Goal: Transaction & Acquisition: Purchase product/service

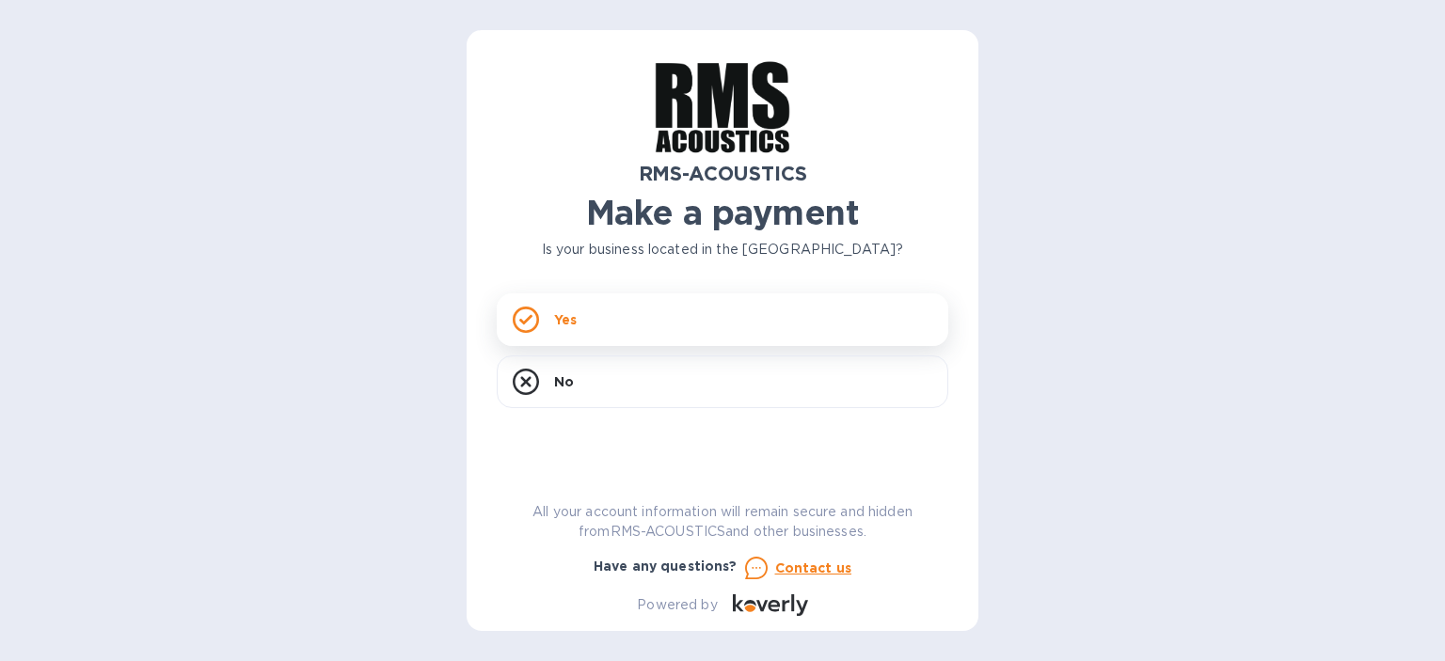
click at [550, 316] on div "Yes" at bounding box center [723, 320] width 452 height 53
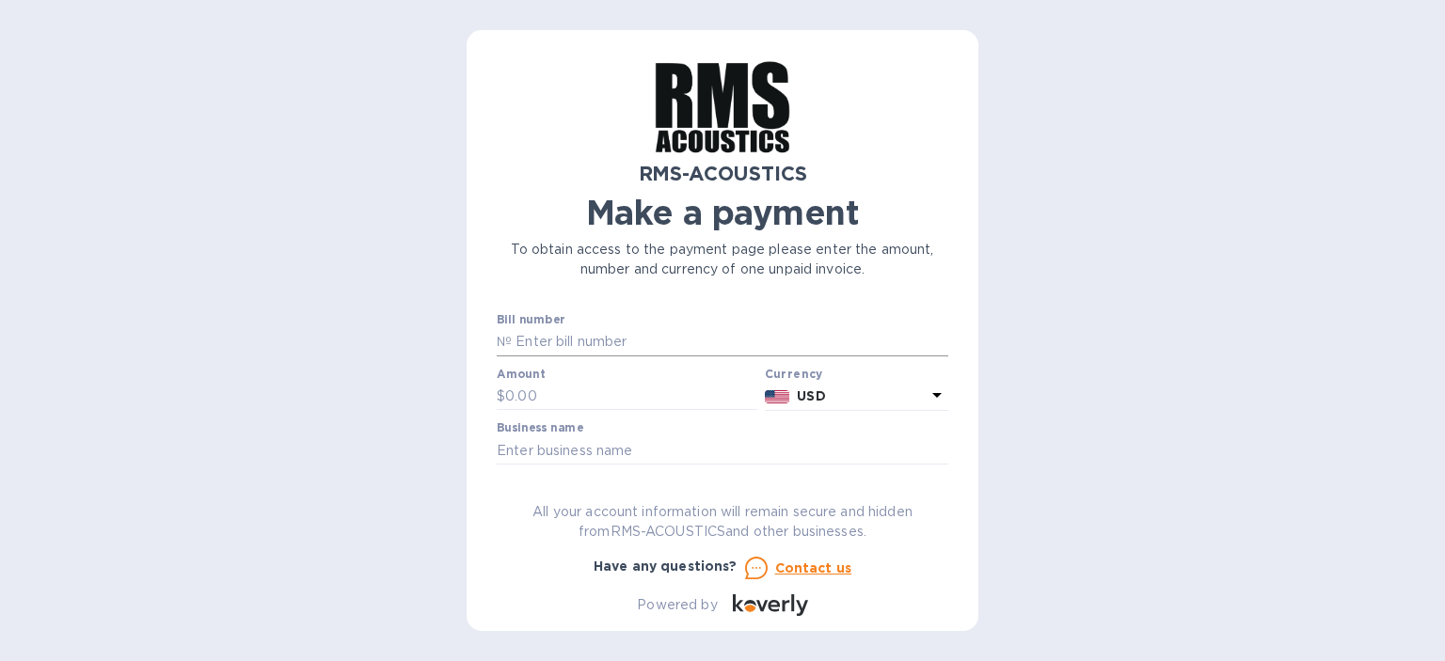
click at [546, 342] on input "text" at bounding box center [730, 342] width 437 height 28
type input "554"
click at [547, 387] on input "text" at bounding box center [631, 397] width 252 height 28
paste input "4,032.00"
click at [519, 388] on input "4,032.00" at bounding box center [631, 397] width 252 height 28
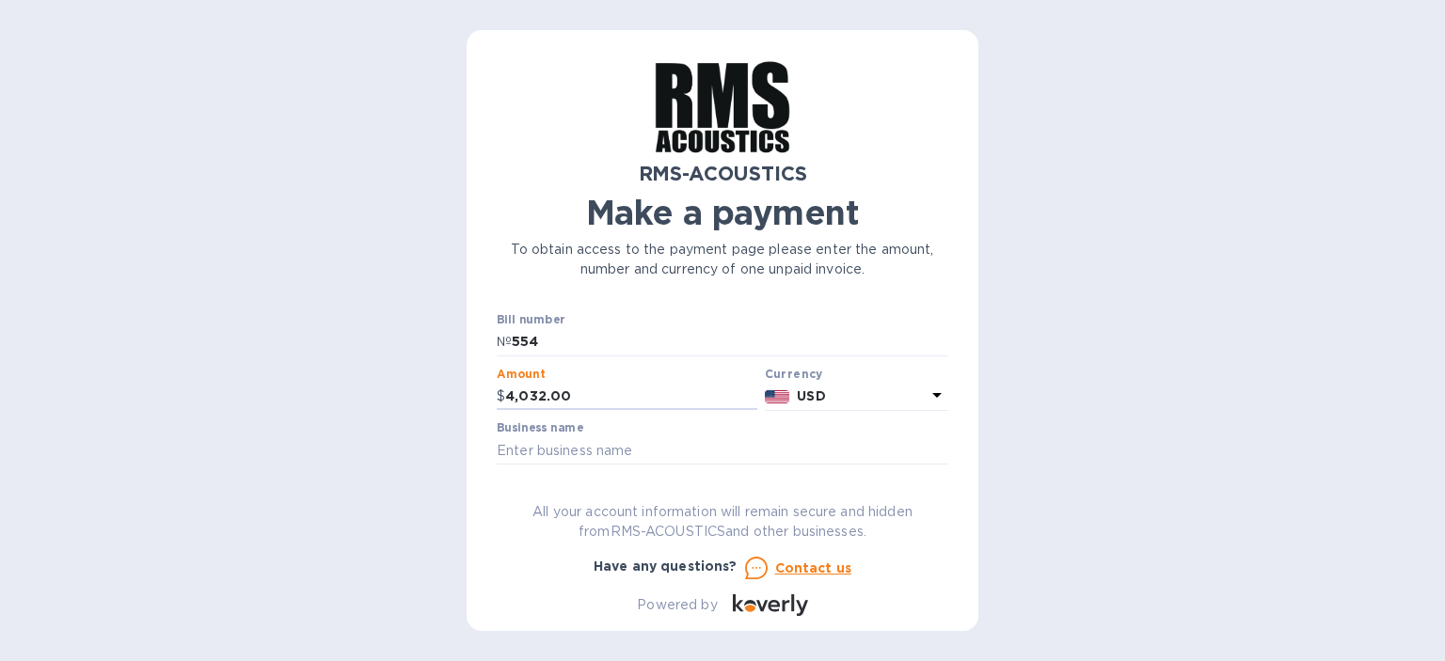
type input "4,032.00"
click at [727, 487] on div "RMS-ACOUSTICS Make a payment To obtain access to the payment page please enter …" at bounding box center [723, 338] width 452 height 556
click at [697, 460] on input "text" at bounding box center [723, 451] width 452 height 28
type input "R90 Lighting"
click at [936, 516] on p "All your account information will remain secure and hidden from RMS-ACOUSTICS a…" at bounding box center [723, 522] width 452 height 40
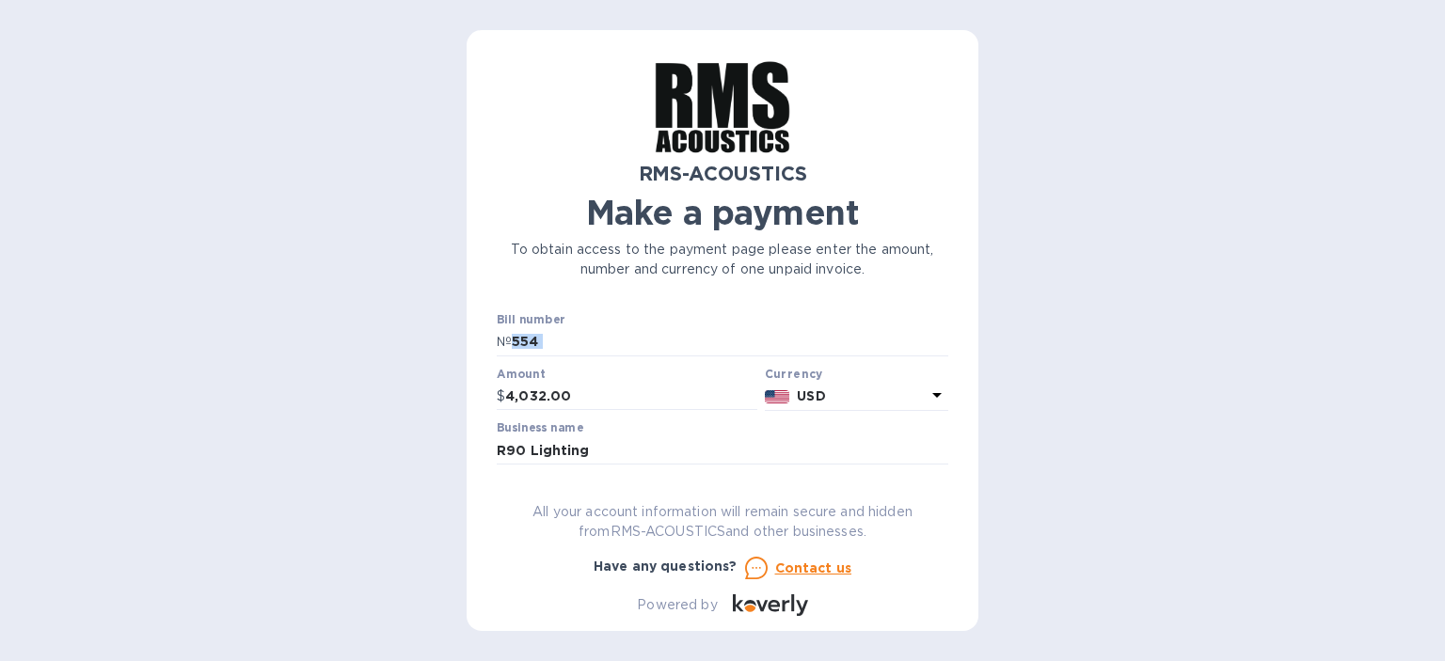
drag, startPoint x: 948, startPoint y: 337, endPoint x: 948, endPoint y: 363, distance: 26.3
click at [948, 363] on div "RMS-ACOUSTICS Make a payment To obtain access to the payment page please enter …" at bounding box center [723, 330] width 512 height 601
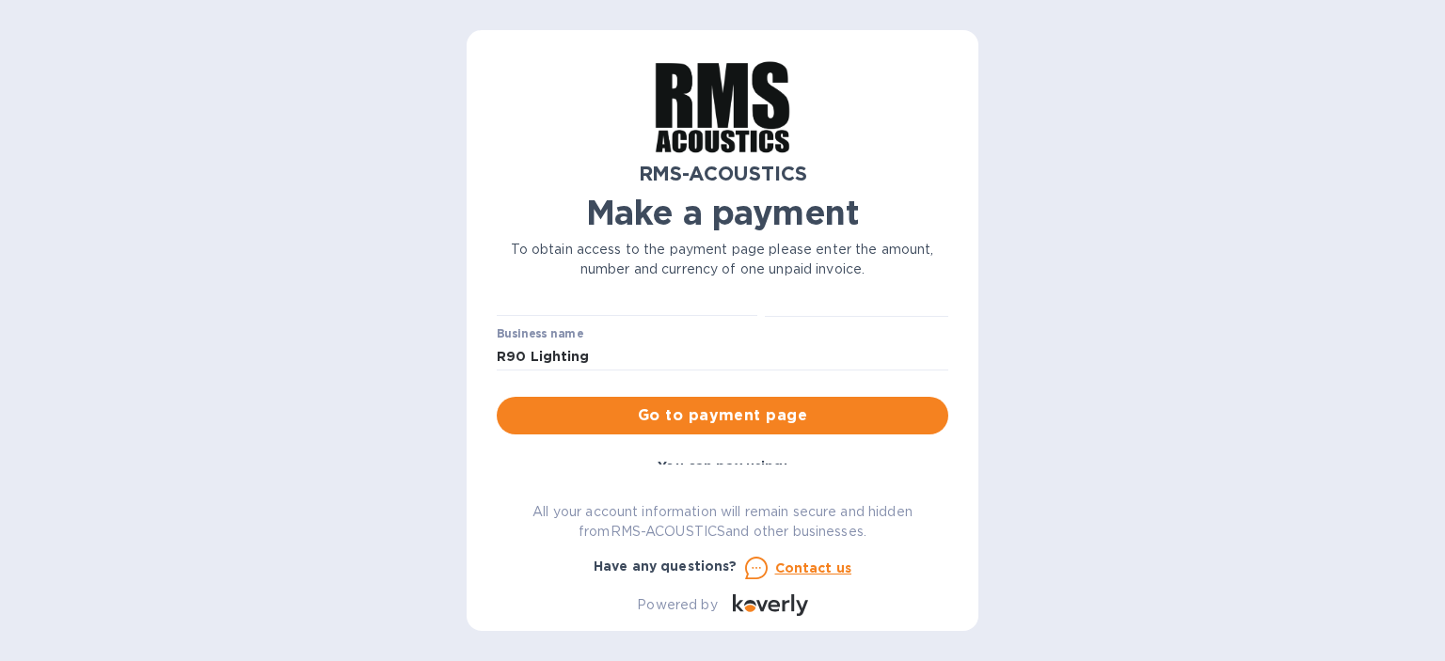
scroll to position [188, 0]
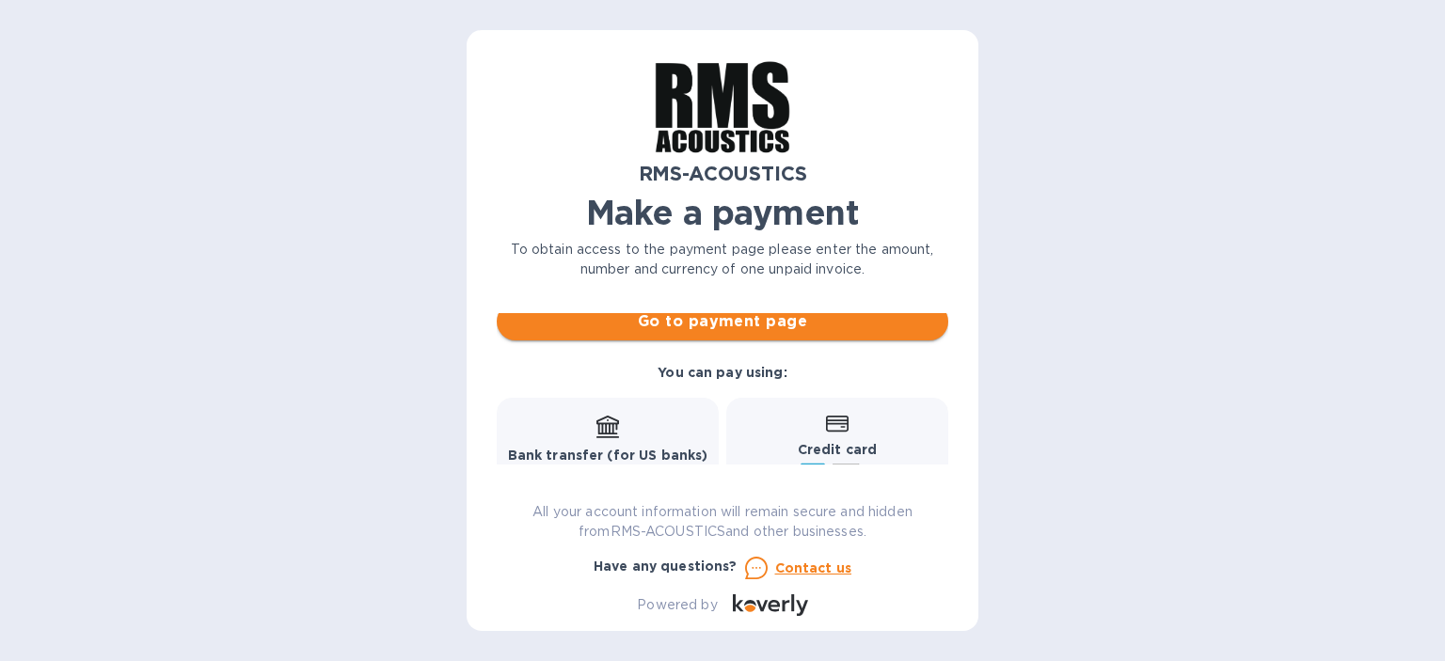
click at [775, 323] on span "Go to payment page" at bounding box center [723, 321] width 422 height 23
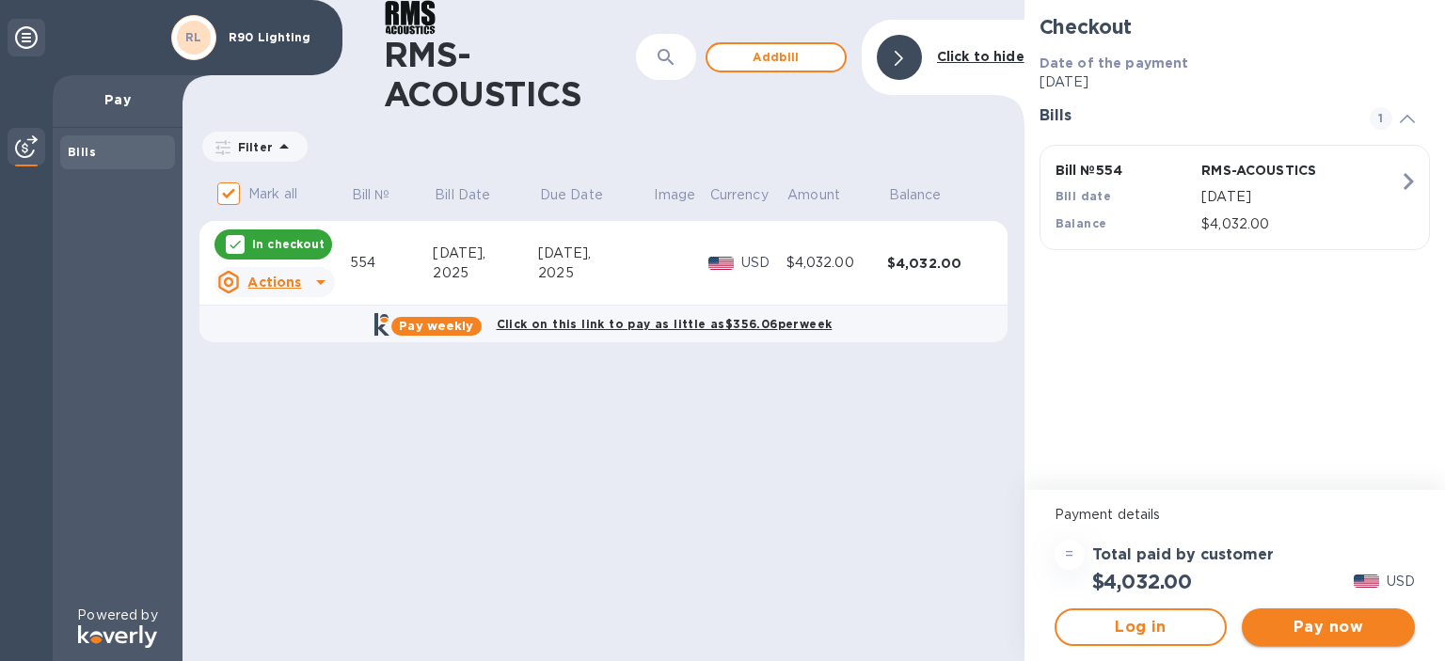
click at [1332, 624] on span "Pay now" at bounding box center [1328, 627] width 143 height 23
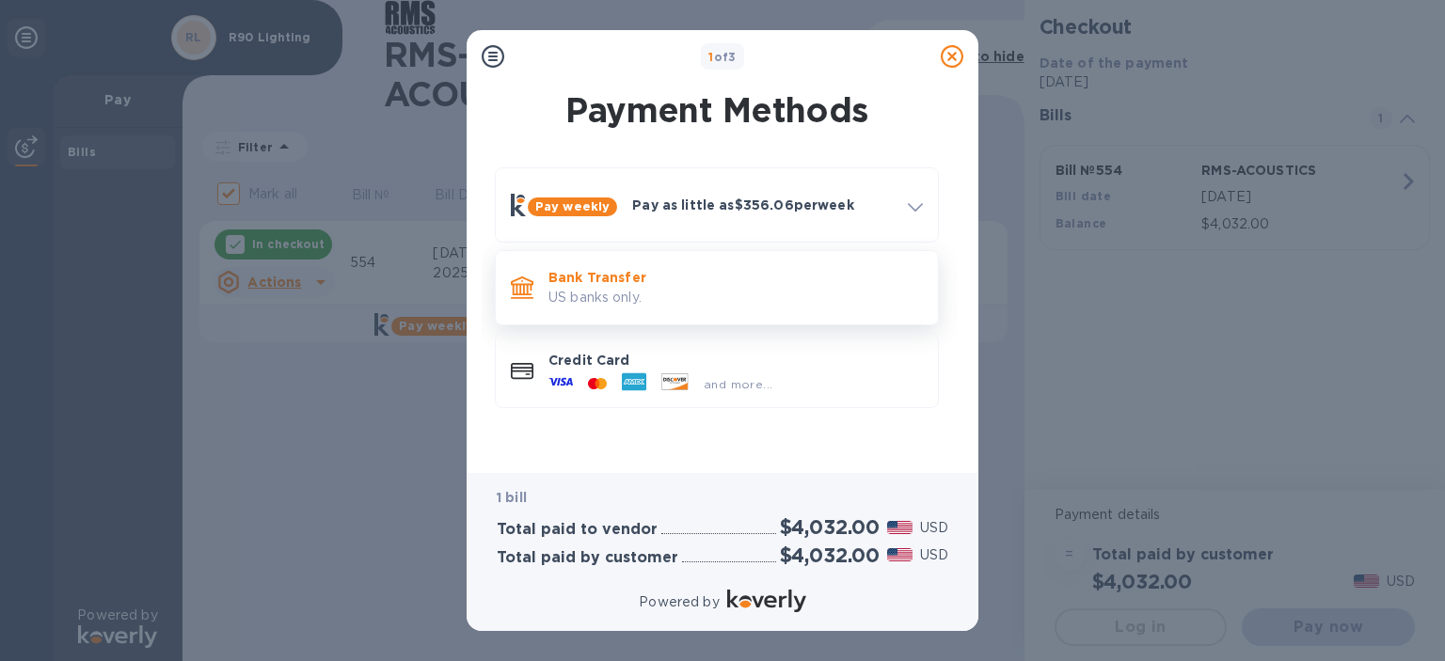
click at [625, 274] on p "Bank Transfer" at bounding box center [736, 277] width 374 height 19
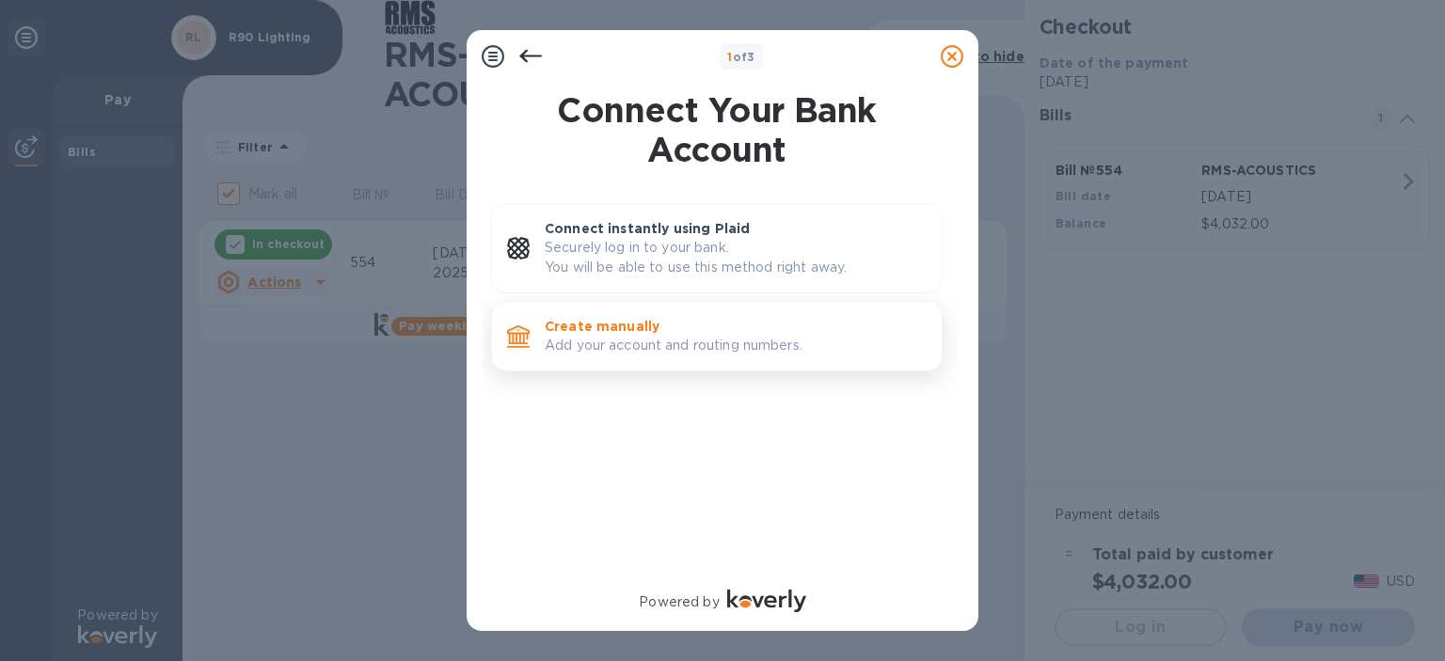
click at [592, 320] on p "Create manually" at bounding box center [736, 326] width 382 height 19
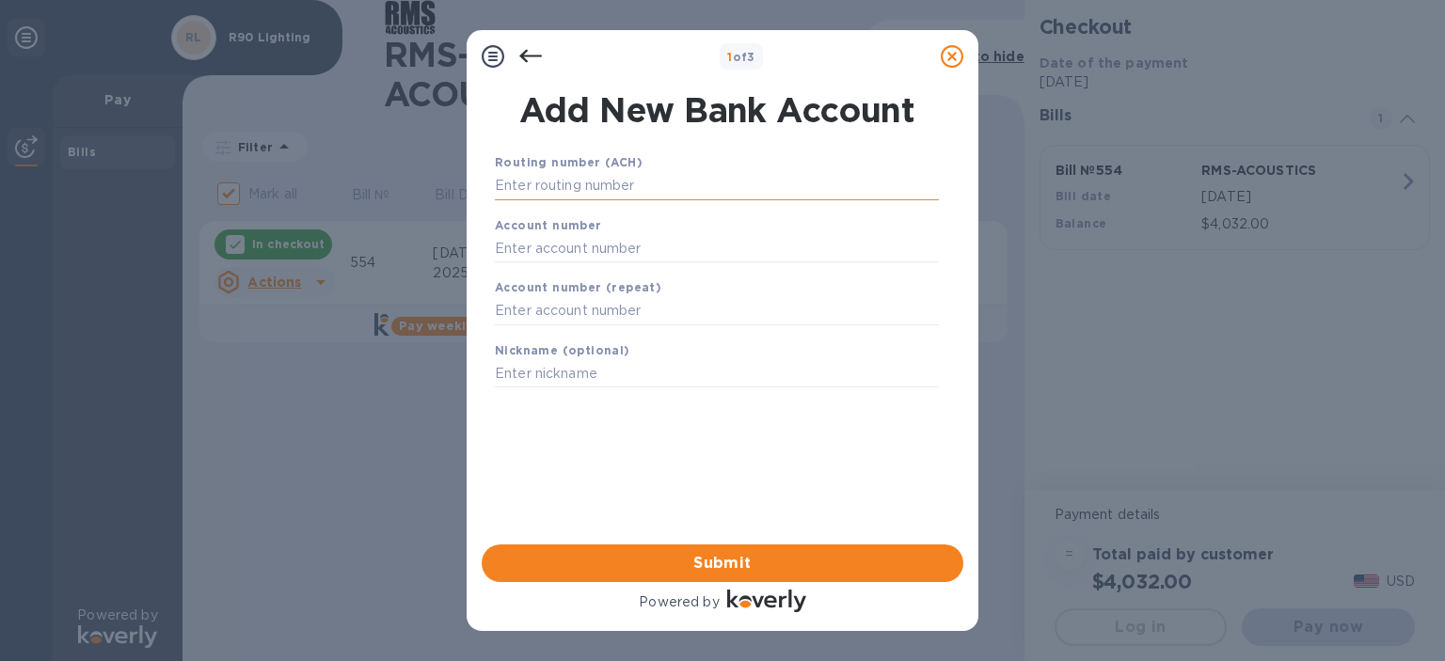
click at [546, 183] on input "text" at bounding box center [717, 186] width 444 height 28
paste input "325081403"
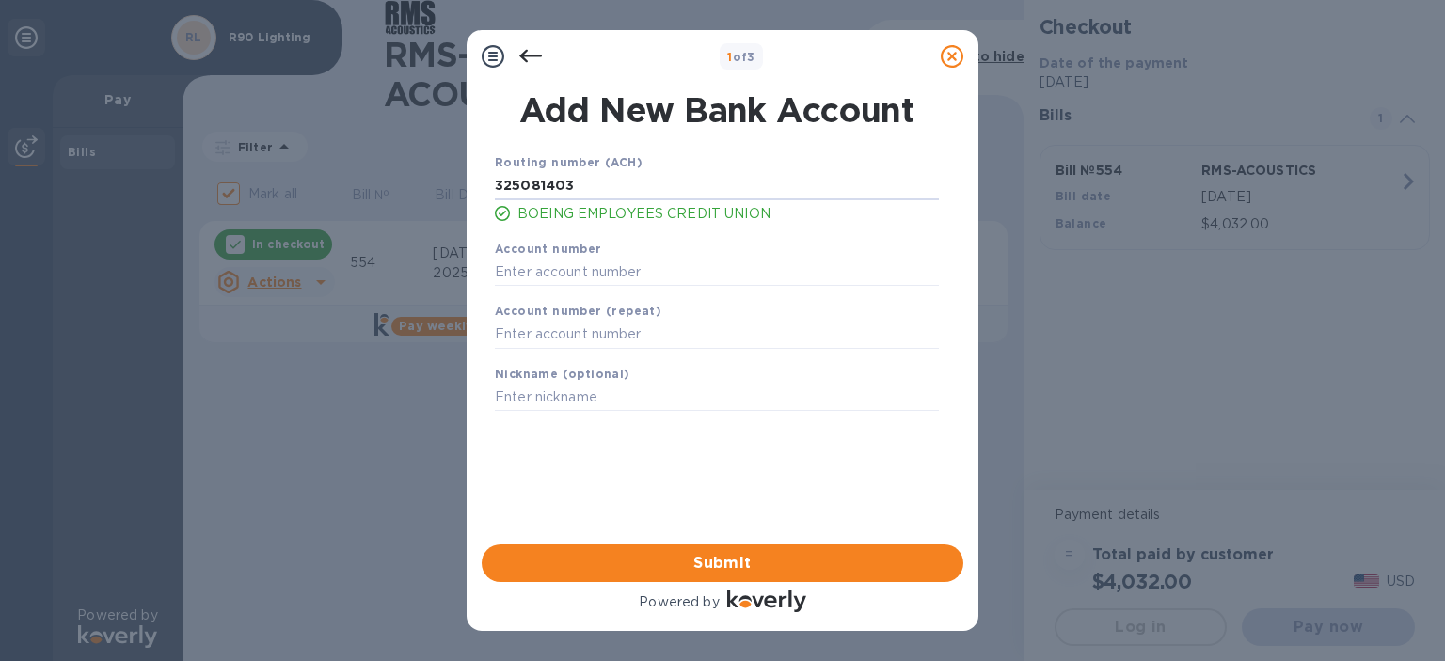
type input "325081403"
click at [597, 280] on input "text" at bounding box center [717, 272] width 444 height 28
paste input "3595503901"
type input "3595503901"
click at [568, 342] on input "text" at bounding box center [717, 335] width 444 height 28
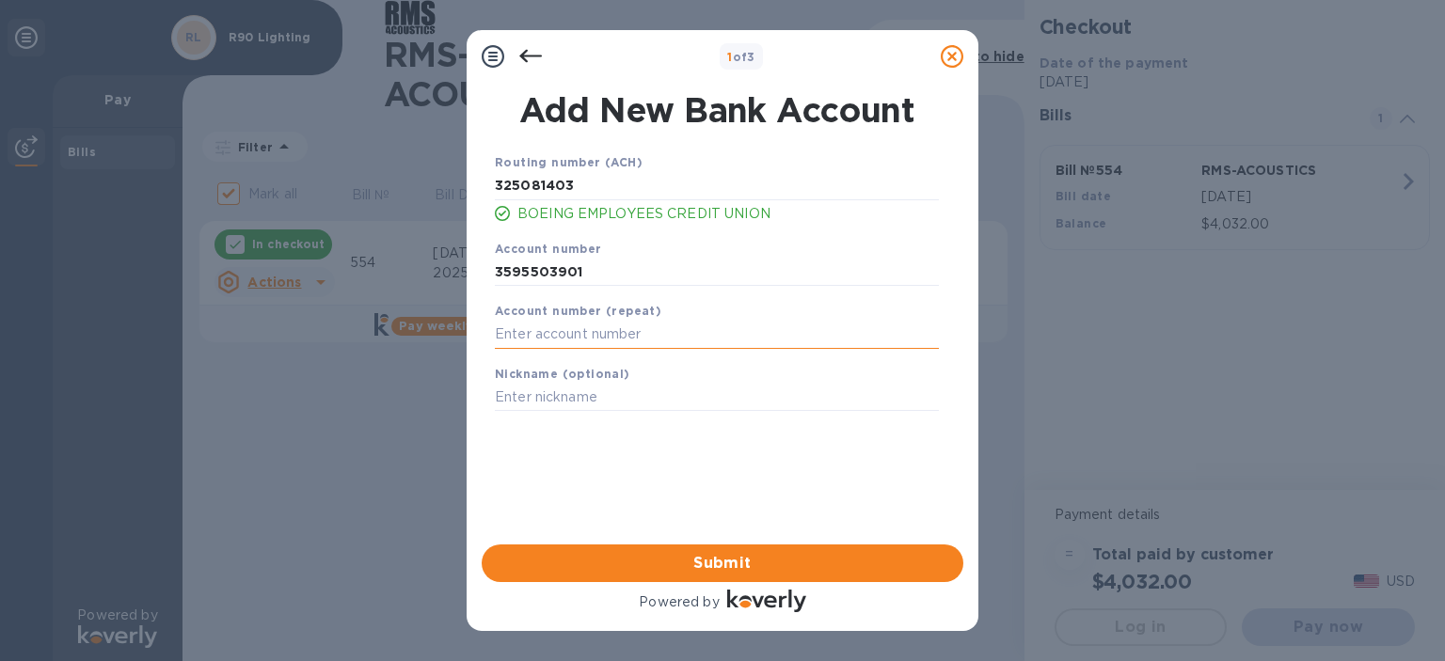
paste input "3595503901"
type input "3595503901"
click at [568, 395] on input "text" at bounding box center [717, 398] width 444 height 28
type input "R90 Checking"
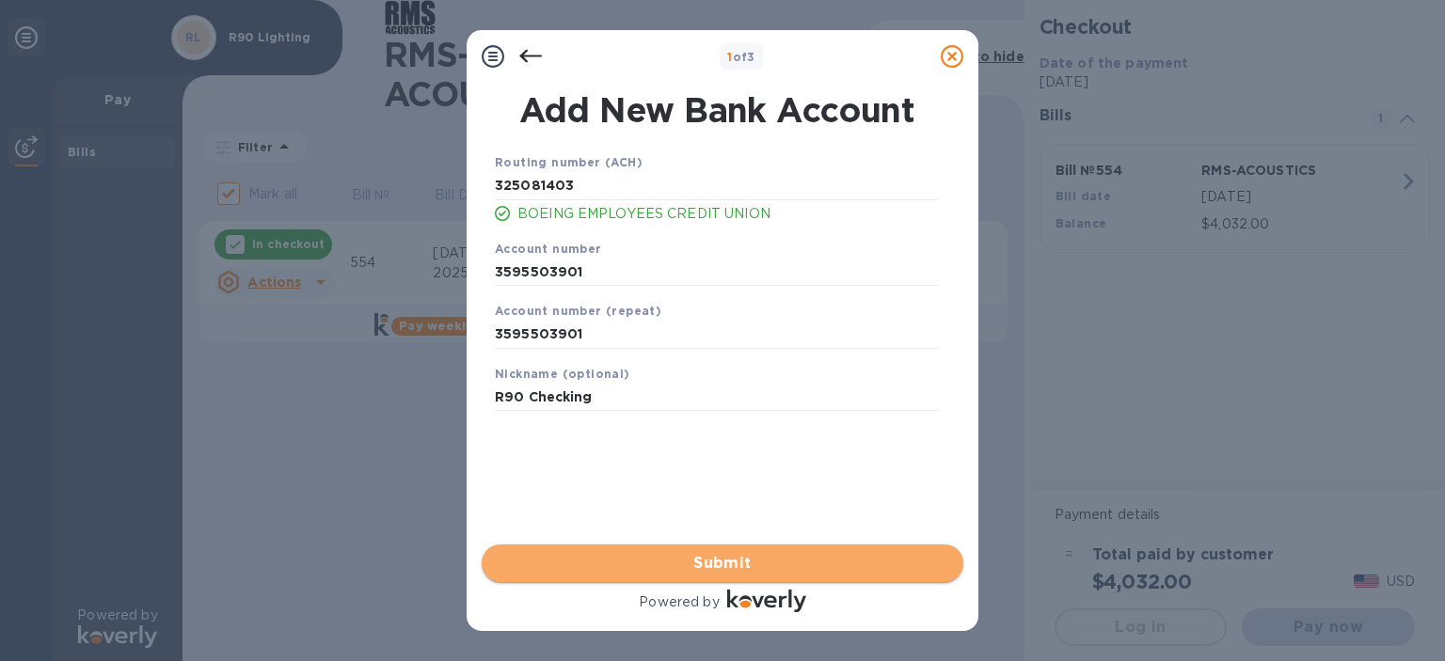
click at [728, 552] on span "Submit" at bounding box center [723, 563] width 452 height 23
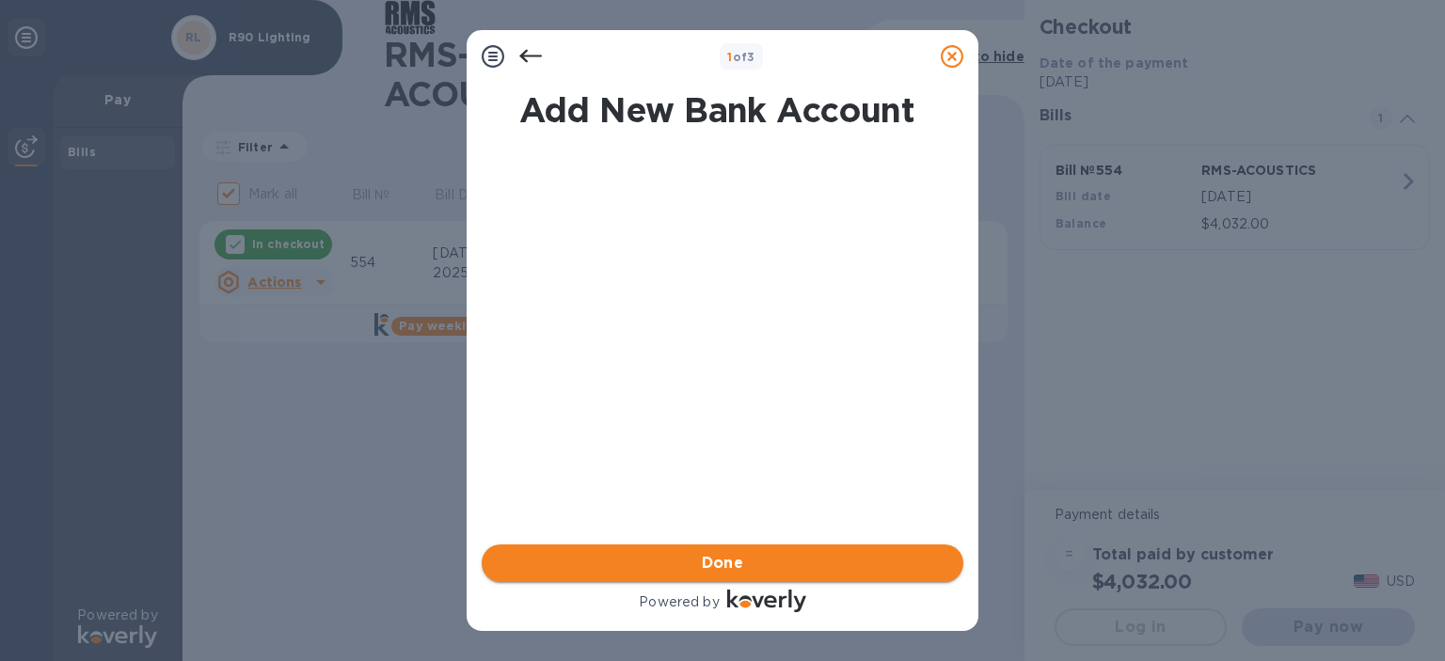
click at [740, 554] on span "Done" at bounding box center [723, 563] width 42 height 23
